Goal: Task Accomplishment & Management: Manage account settings

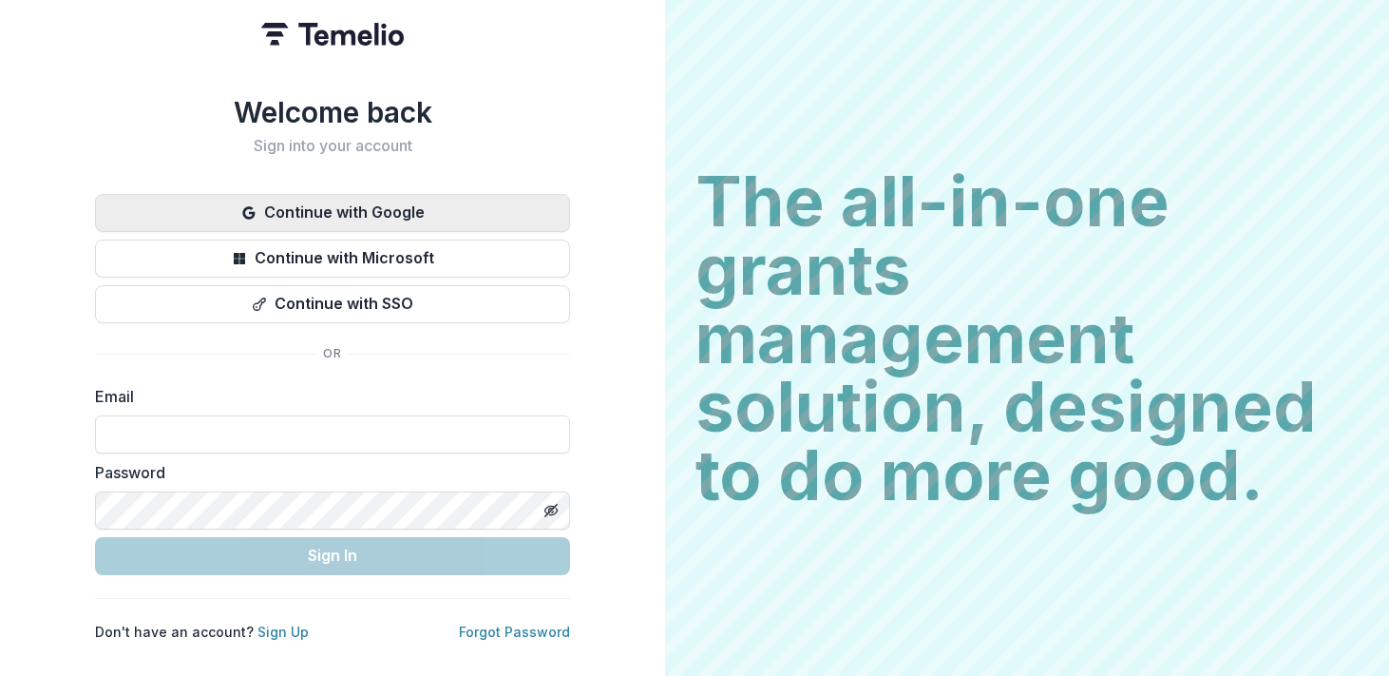
click at [365, 213] on button "Continue with Google" at bounding box center [332, 213] width 475 height 38
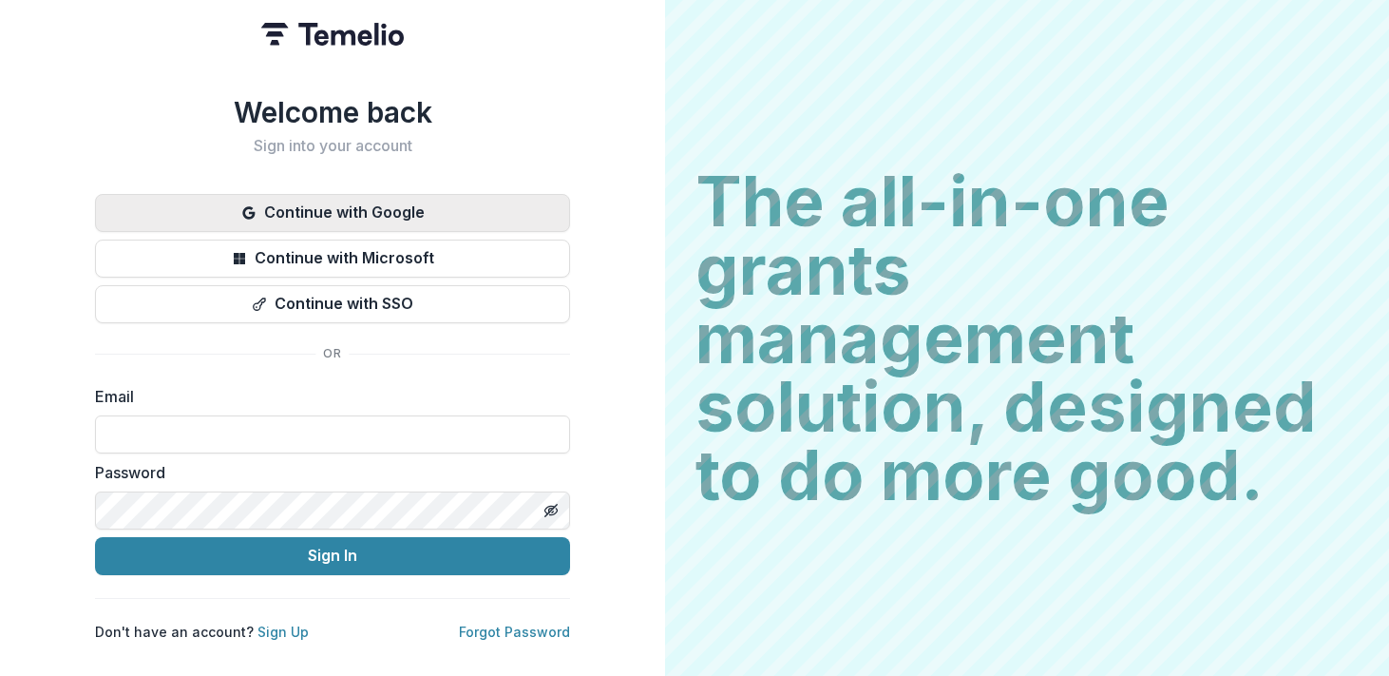
click at [362, 203] on button "Continue with Google" at bounding box center [332, 213] width 475 height 38
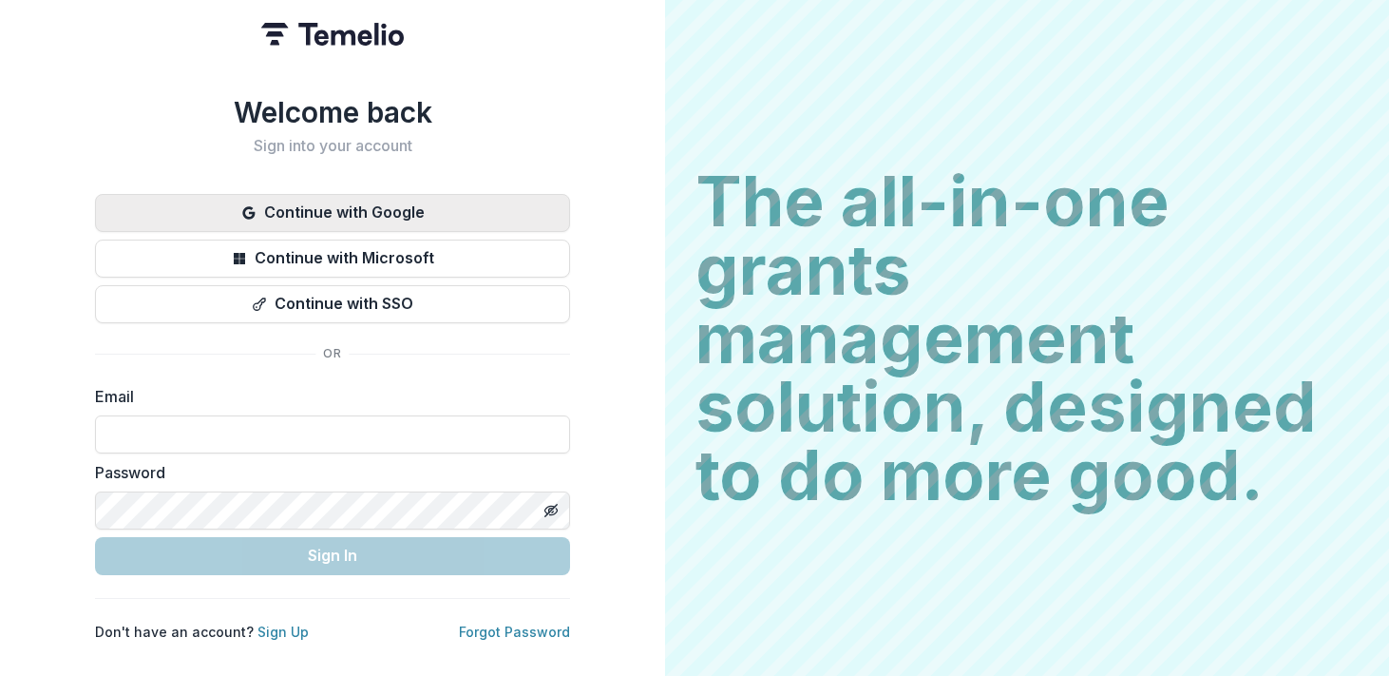
click at [285, 198] on button "Continue with Google" at bounding box center [332, 213] width 475 height 38
